Goal: Check status

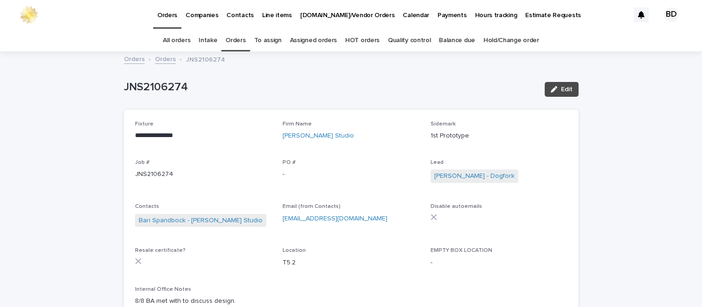
click at [242, 38] on link "Orders" at bounding box center [235, 41] width 20 height 22
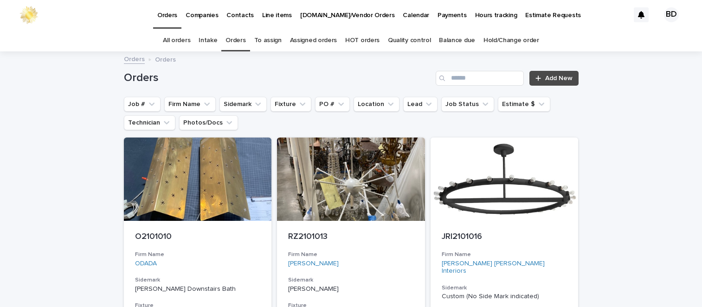
click at [236, 40] on link "Orders" at bounding box center [235, 41] width 20 height 22
click at [239, 39] on link "Orders" at bounding box center [235, 41] width 20 height 22
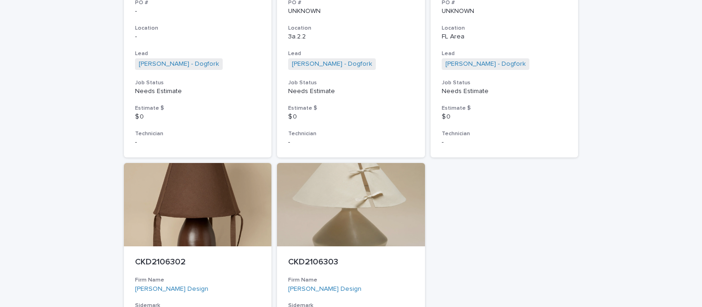
scroll to position [2232, 0]
